Goal: Information Seeking & Learning: Compare options

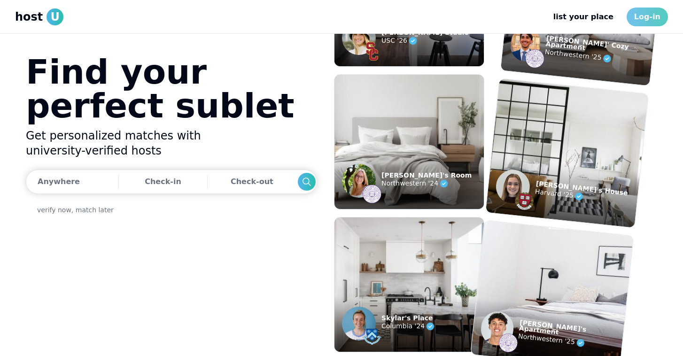
click at [651, 19] on link "Log-in" at bounding box center [647, 17] width 41 height 19
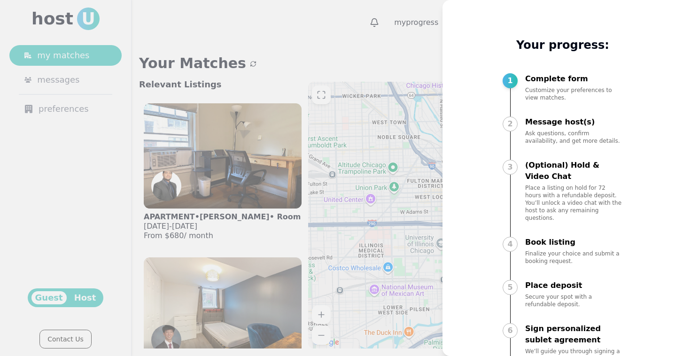
click at [360, 47] on div at bounding box center [341, 178] width 683 height 356
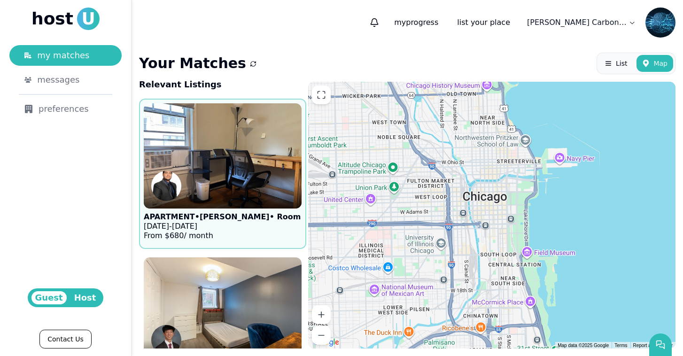
scroll to position [15, 0]
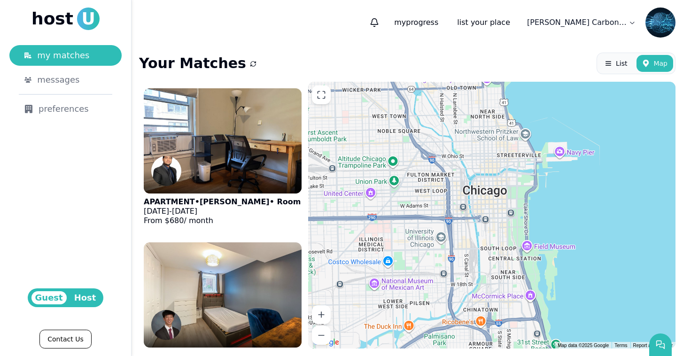
drag, startPoint x: 460, startPoint y: 237, endPoint x: 459, endPoint y: 217, distance: 20.2
click at [459, 217] on div at bounding box center [491, 215] width 367 height 267
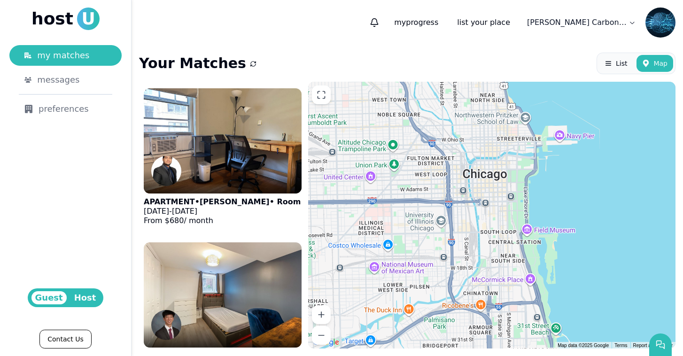
click at [347, 65] on div "Your Matches List Map" at bounding box center [407, 64] width 536 height 22
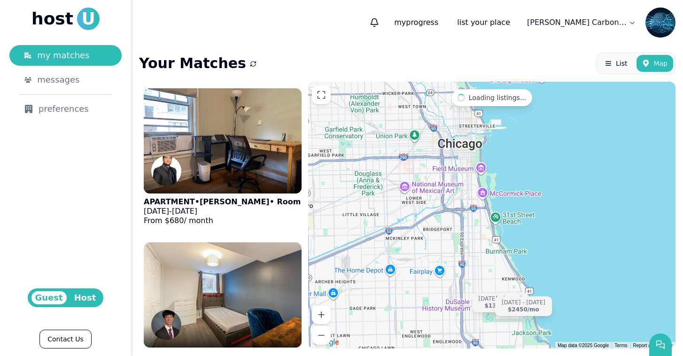
drag, startPoint x: 482, startPoint y: 189, endPoint x: 540, endPoint y: 187, distance: 57.8
click at [540, 187] on div "[DATE] - [DATE] $1300 /[DATE] - [DATE] $2450 /mo" at bounding box center [491, 215] width 367 height 267
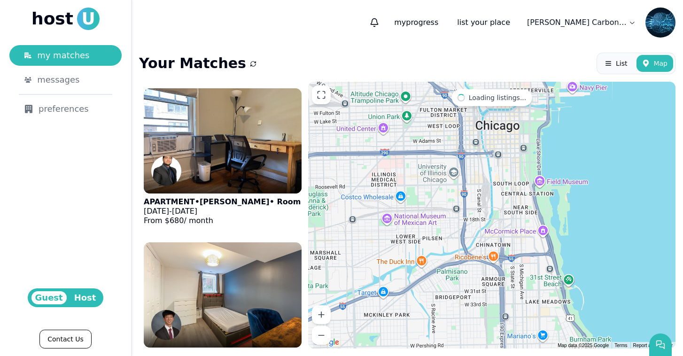
drag, startPoint x: 497, startPoint y: 165, endPoint x: 589, endPoint y: 190, distance: 94.9
click at [589, 190] on div at bounding box center [491, 215] width 367 height 267
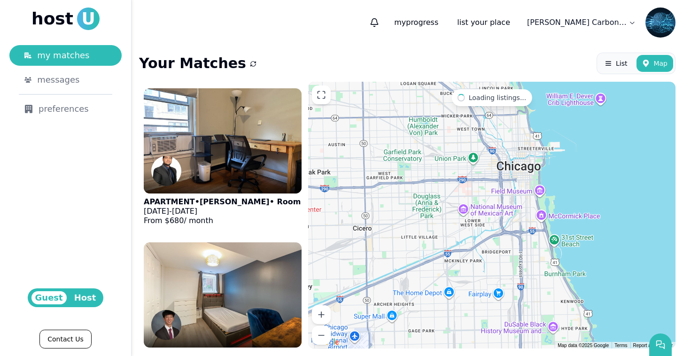
drag, startPoint x: 589, startPoint y: 190, endPoint x: 563, endPoint y: 198, distance: 27.0
click at [563, 198] on div at bounding box center [491, 215] width 367 height 267
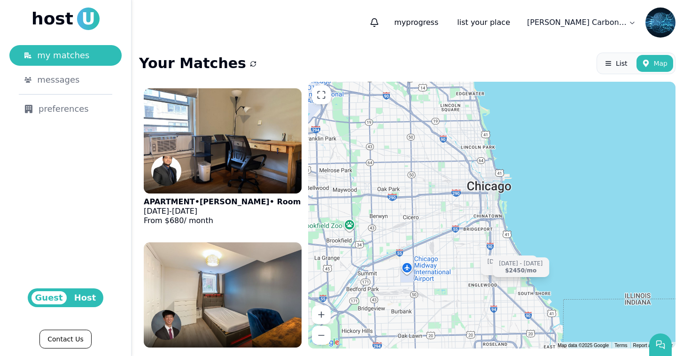
drag, startPoint x: 575, startPoint y: 193, endPoint x: 523, endPoint y: 198, distance: 52.4
click at [523, 198] on div "[DATE] - [DATE] $1300 /[DATE] - [DATE] $2450 /mo" at bounding box center [491, 215] width 367 height 267
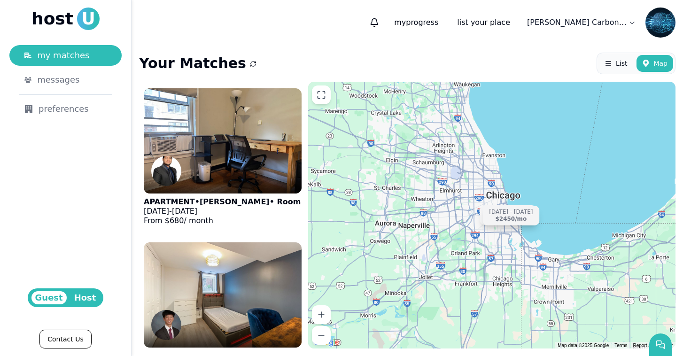
drag, startPoint x: 560, startPoint y: 190, endPoint x: 547, endPoint y: 190, distance: 12.7
click at [547, 190] on div "[DATE] - [DATE] $1300 /[DATE] - [DATE] $2450 /mo" at bounding box center [491, 215] width 367 height 267
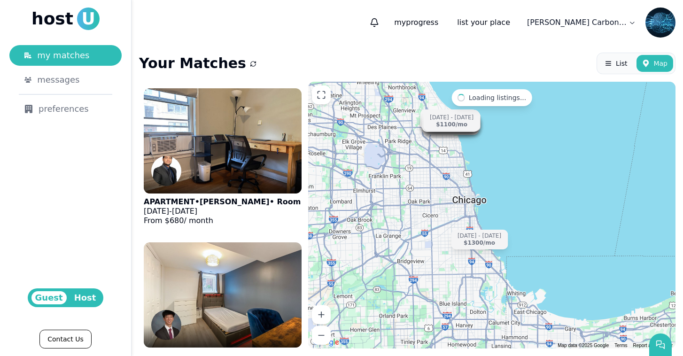
drag, startPoint x: 513, startPoint y: 198, endPoint x: 543, endPoint y: 198, distance: 30.1
click at [543, 198] on div "[DATE] - [DATE] $680 /[DATE] - [DATE] $1400 /[DATE] - [DATE] $1150 /[DATE] - [D…" at bounding box center [491, 215] width 367 height 267
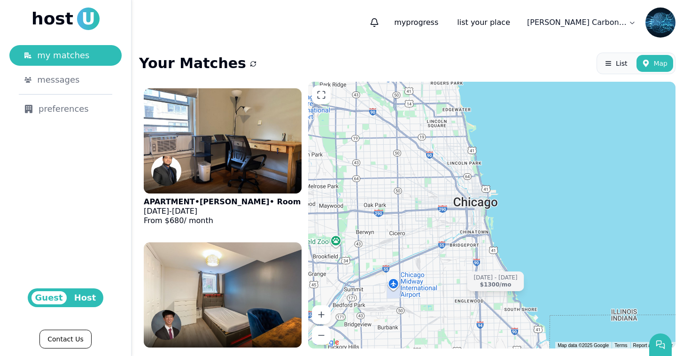
drag, startPoint x: 485, startPoint y: 214, endPoint x: 557, endPoint y: 214, distance: 71.9
click at [557, 214] on div "[DATE] - [DATE] $680 /[DATE] - [DATE] $1400 /[DATE] - [DATE] $1150 /[DATE] - [D…" at bounding box center [491, 215] width 367 height 267
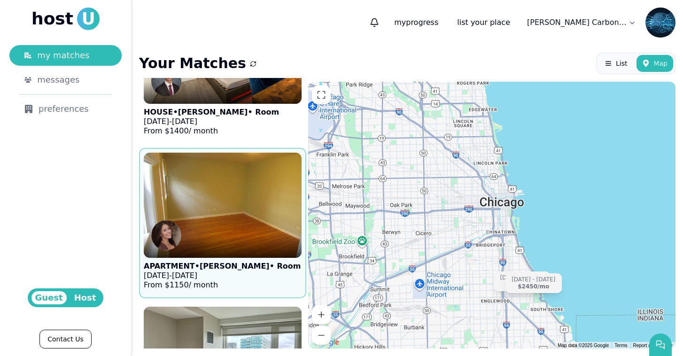
scroll to position [0, 0]
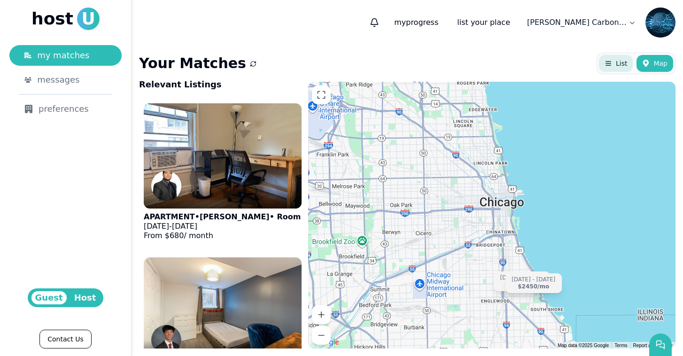
click at [623, 66] on span "List" at bounding box center [621, 63] width 11 height 9
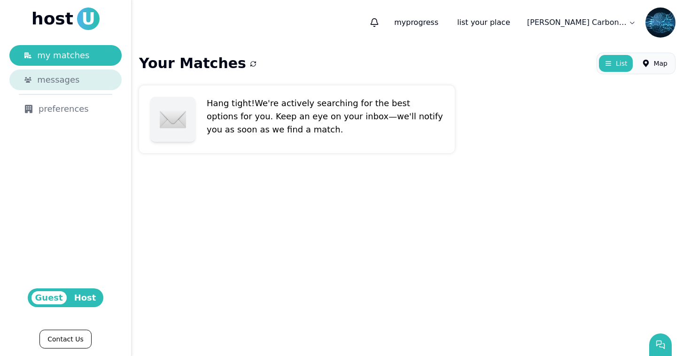
click at [89, 83] on div "messages" at bounding box center [72, 79] width 70 height 13
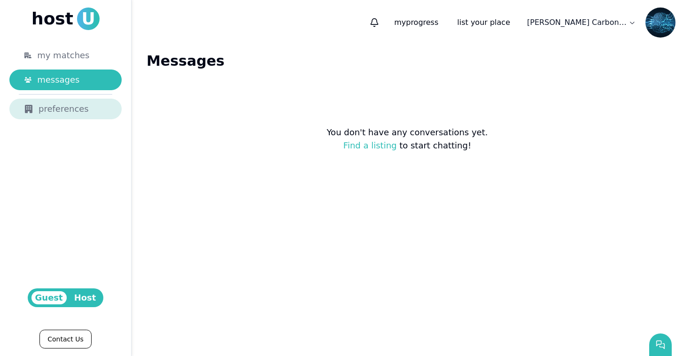
click at [62, 103] on div "preferences" at bounding box center [65, 108] width 82 height 13
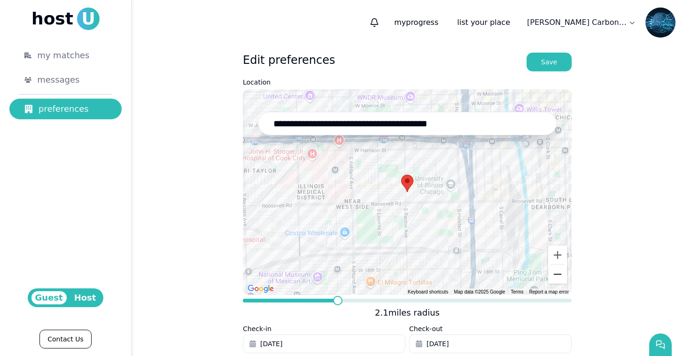
click at [559, 272] on button "Zoom out" at bounding box center [557, 274] width 19 height 19
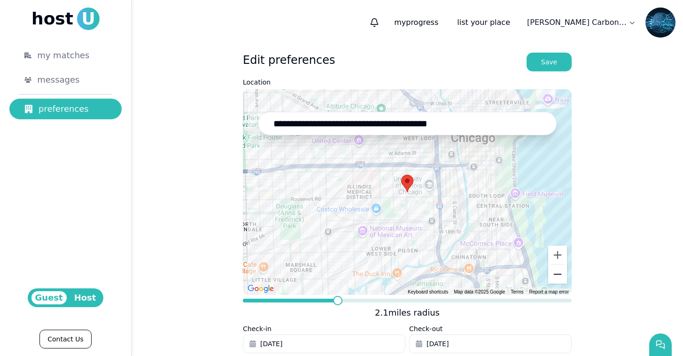
click at [559, 273] on button "Zoom out" at bounding box center [557, 274] width 19 height 19
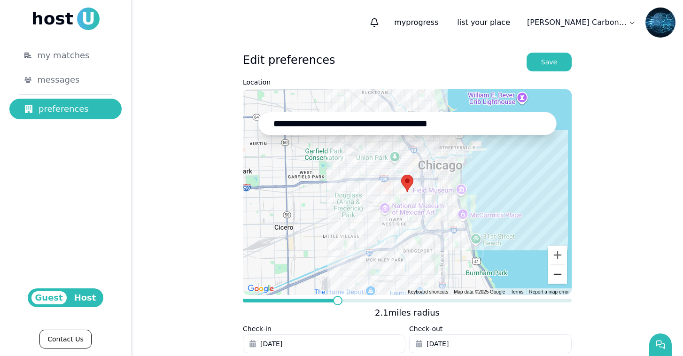
click at [559, 273] on button "Zoom out" at bounding box center [557, 274] width 19 height 19
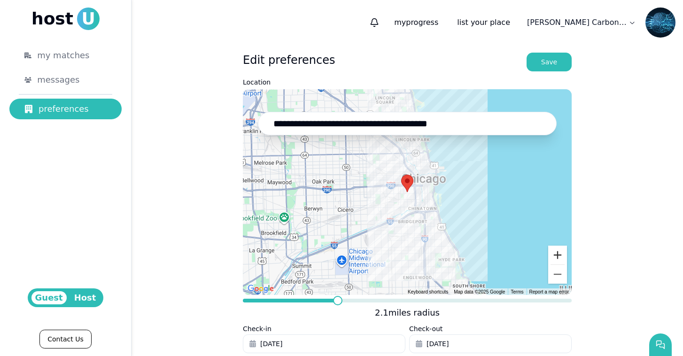
click at [562, 255] on button "Zoom in" at bounding box center [557, 255] width 19 height 19
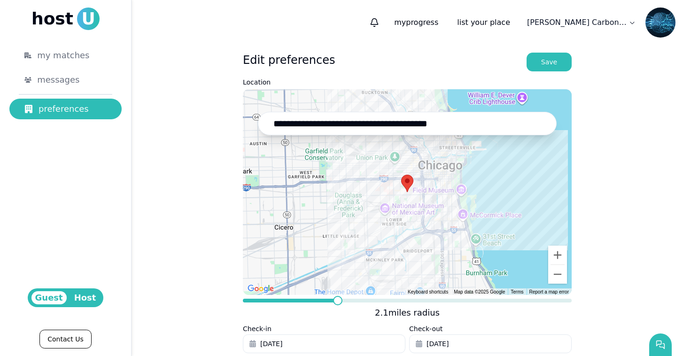
drag, startPoint x: 635, startPoint y: 245, endPoint x: 635, endPoint y: 228, distance: 17.4
click at [635, 228] on div "**********" at bounding box center [407, 289] width 551 height 488
click at [70, 51] on span "my matches" at bounding box center [63, 55] width 52 height 13
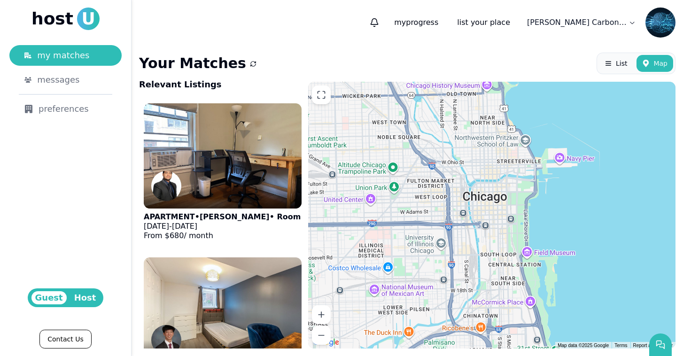
click at [250, 60] on button "submit" at bounding box center [253, 63] width 7 height 9
click at [612, 66] on button "List" at bounding box center [616, 63] width 34 height 17
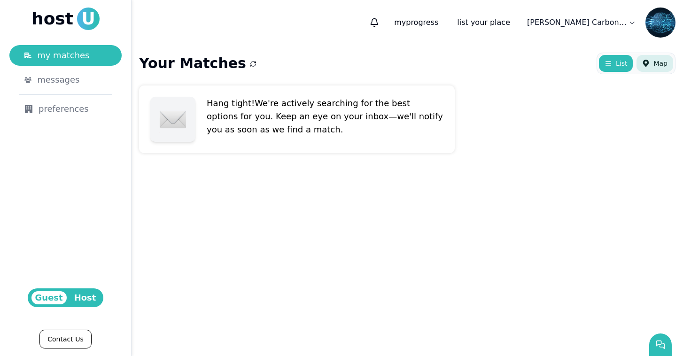
click at [659, 62] on span "Map" at bounding box center [660, 63] width 14 height 9
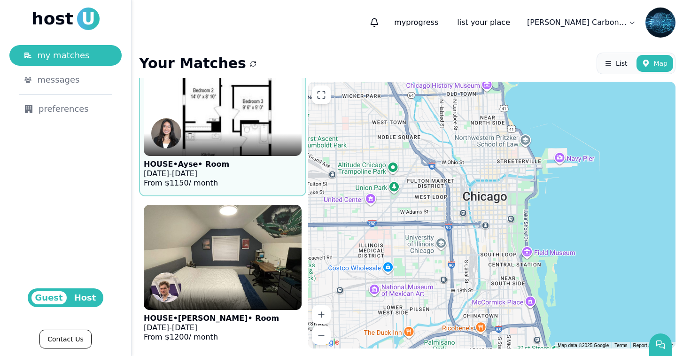
scroll to position [976, 0]
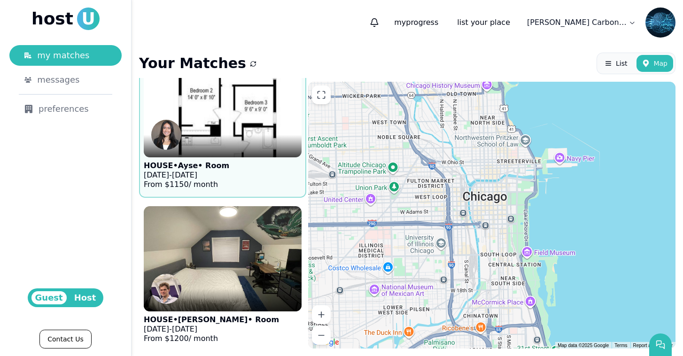
click at [238, 164] on figure "HOUSE • Ayse • Room [DATE] - [DATE] From $ 1150 / month" at bounding box center [223, 122] width 158 height 141
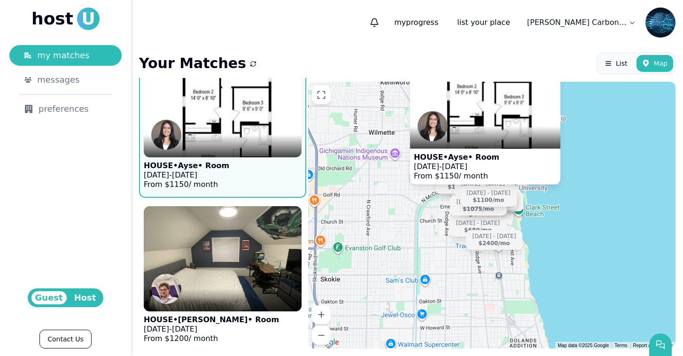
drag, startPoint x: 589, startPoint y: 224, endPoint x: 570, endPoint y: 156, distance: 69.9
click at [570, 156] on div "HOUSE • Ayse • Room [DATE] - [DATE] From $ 1150 / month [DATE] - [DATE] $680 /[…" at bounding box center [491, 215] width 367 height 267
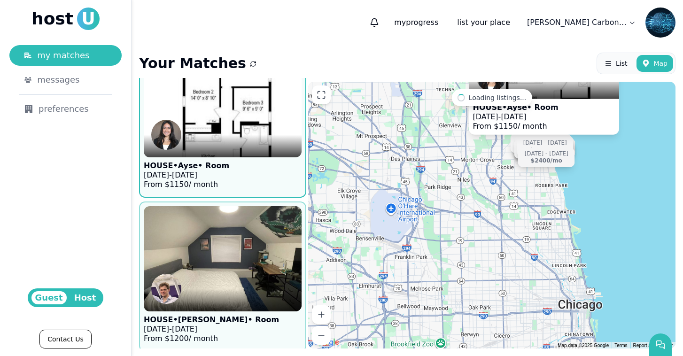
click at [271, 247] on img at bounding box center [223, 259] width 174 height 116
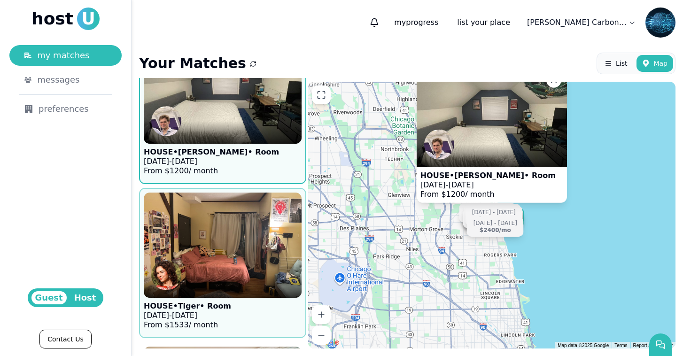
click at [265, 240] on img at bounding box center [223, 245] width 174 height 116
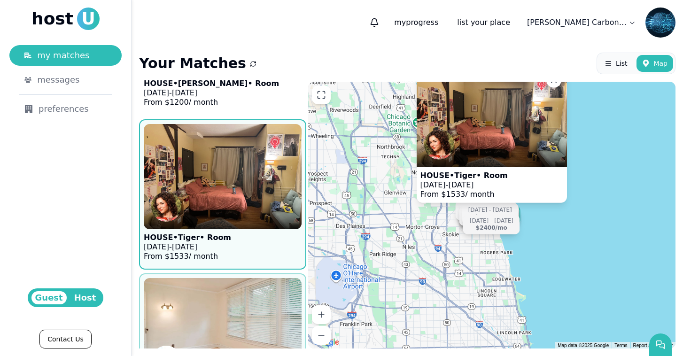
click at [248, 300] on img at bounding box center [223, 331] width 174 height 116
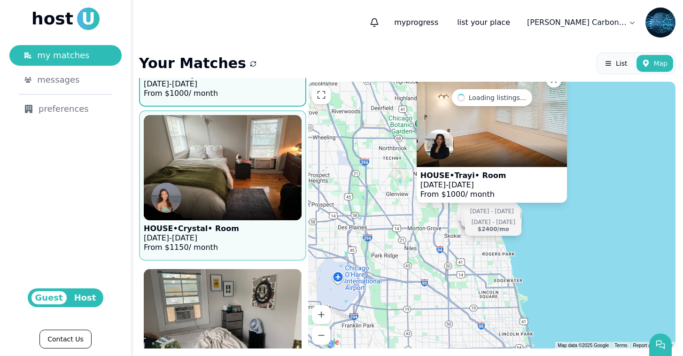
click at [242, 200] on div at bounding box center [223, 209] width 158 height 23
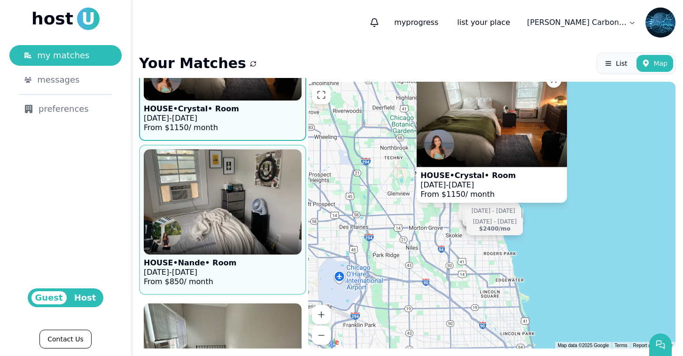
click at [241, 195] on img at bounding box center [223, 202] width 174 height 116
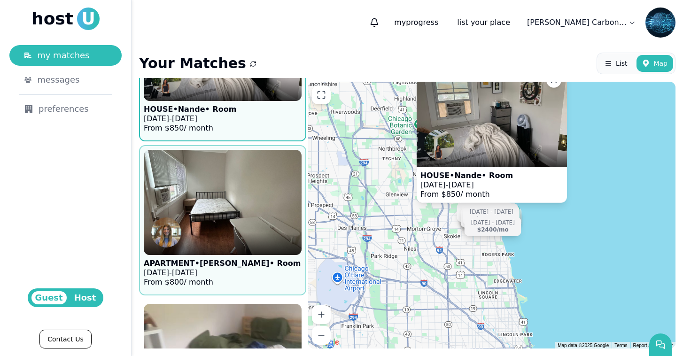
click at [241, 195] on img at bounding box center [223, 202] width 158 height 105
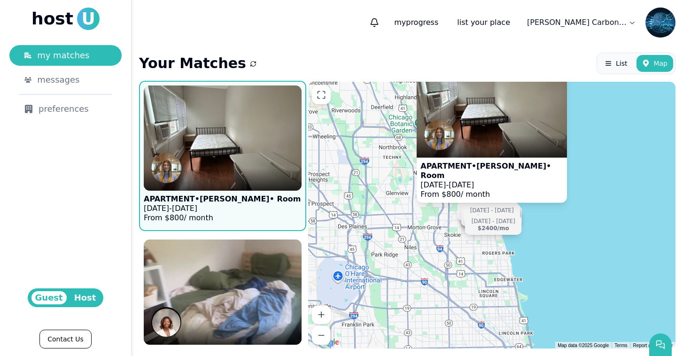
scroll to position [1908, 0]
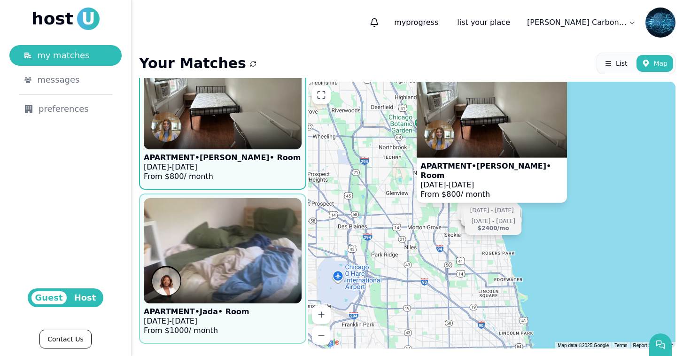
click at [240, 221] on img at bounding box center [223, 251] width 174 height 116
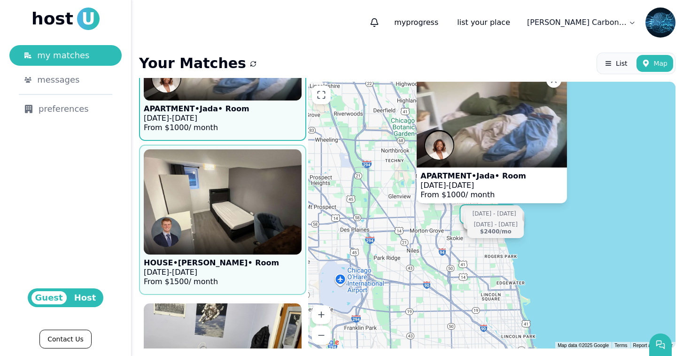
click at [241, 210] on img at bounding box center [223, 202] width 174 height 116
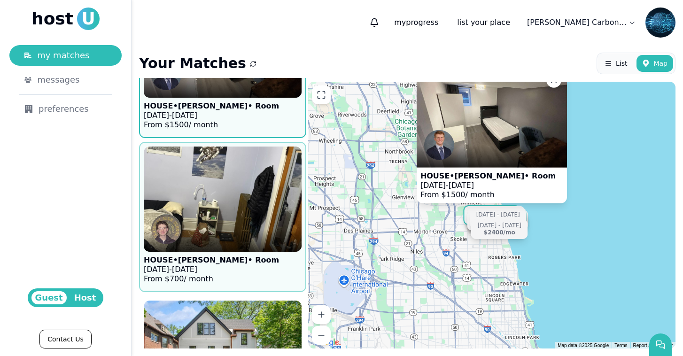
click at [242, 183] on img at bounding box center [223, 199] width 174 height 116
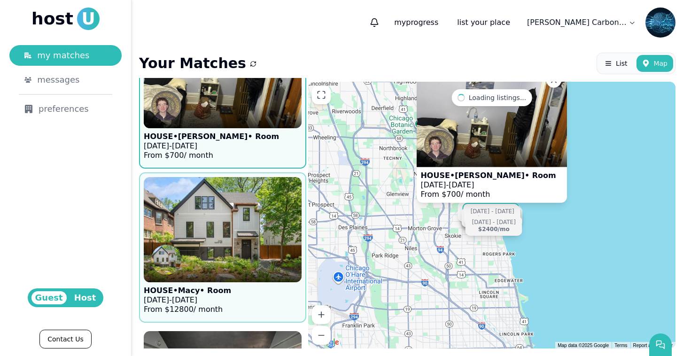
click at [242, 205] on img at bounding box center [223, 230] width 174 height 116
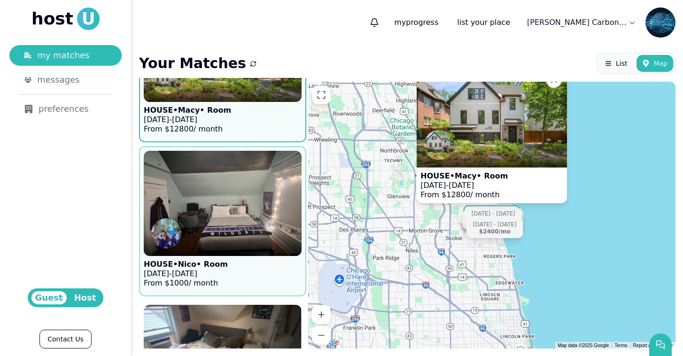
click at [242, 205] on img at bounding box center [223, 203] width 158 height 105
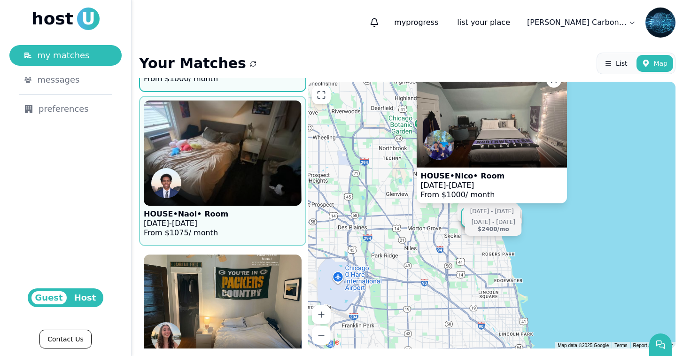
click at [242, 205] on div at bounding box center [223, 194] width 158 height 23
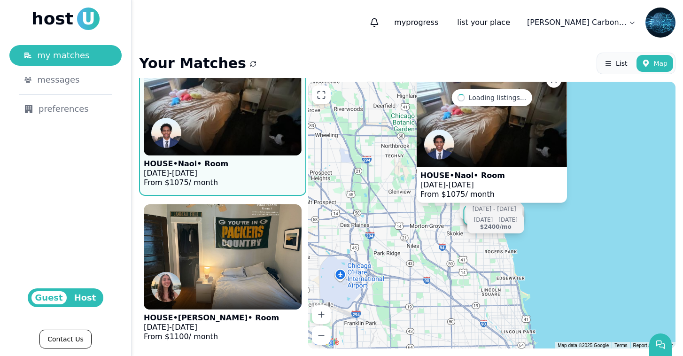
scroll to position [2854, 0]
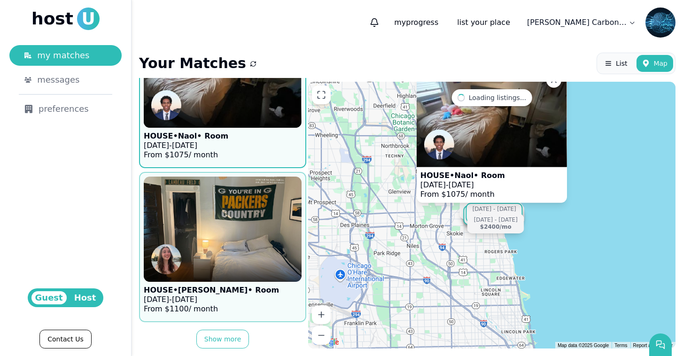
click at [243, 202] on img at bounding box center [223, 229] width 174 height 116
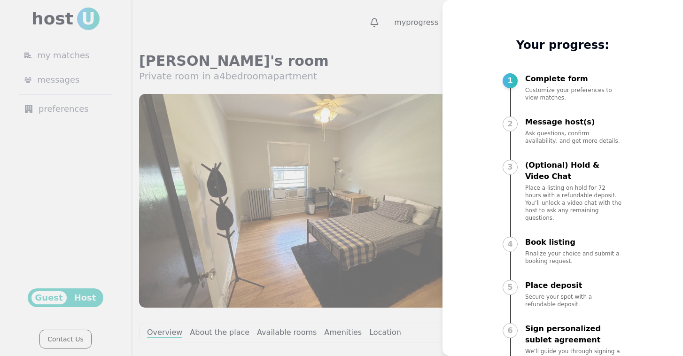
click at [271, 62] on div at bounding box center [341, 178] width 683 height 356
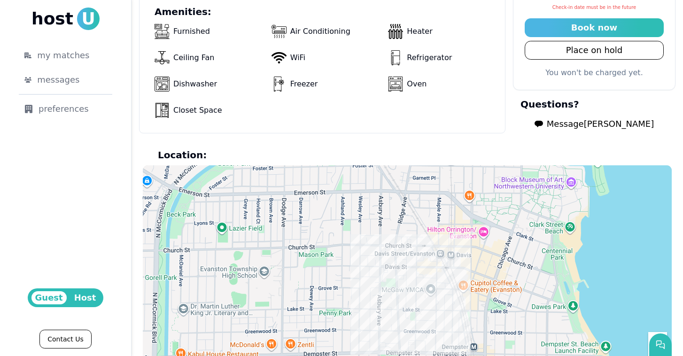
scroll to position [663, 0]
